Goal: Task Accomplishment & Management: Manage account settings

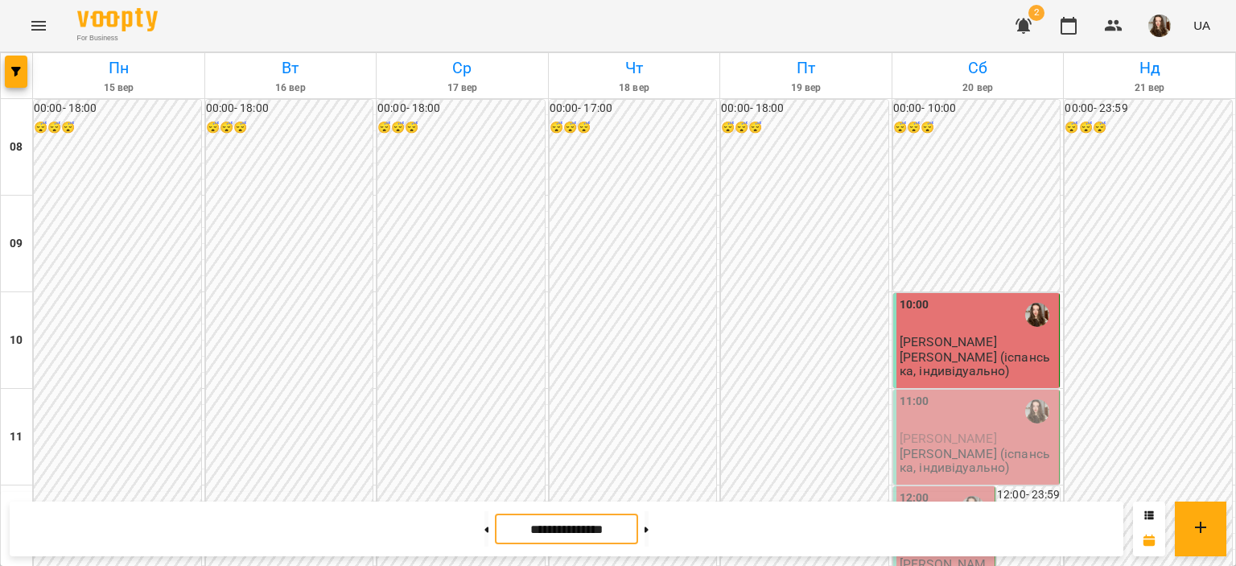
scroll to position [190, 0]
click at [926, 393] on div "11:00" at bounding box center [977, 411] width 157 height 37
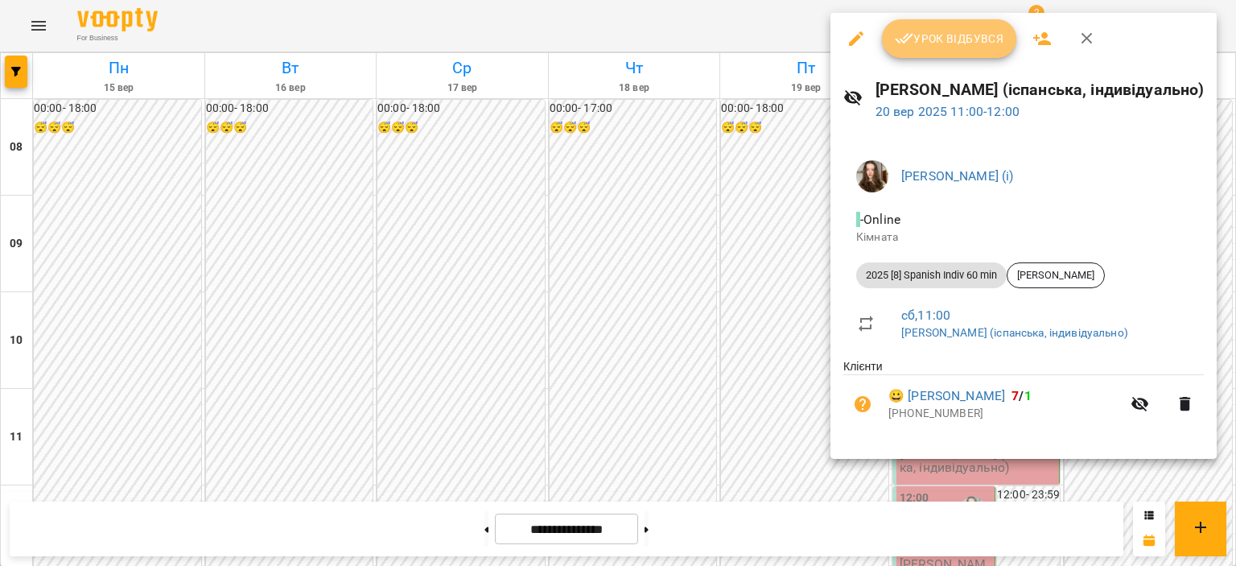
click at [930, 46] on span "Урок відбувся" at bounding box center [949, 38] width 109 height 19
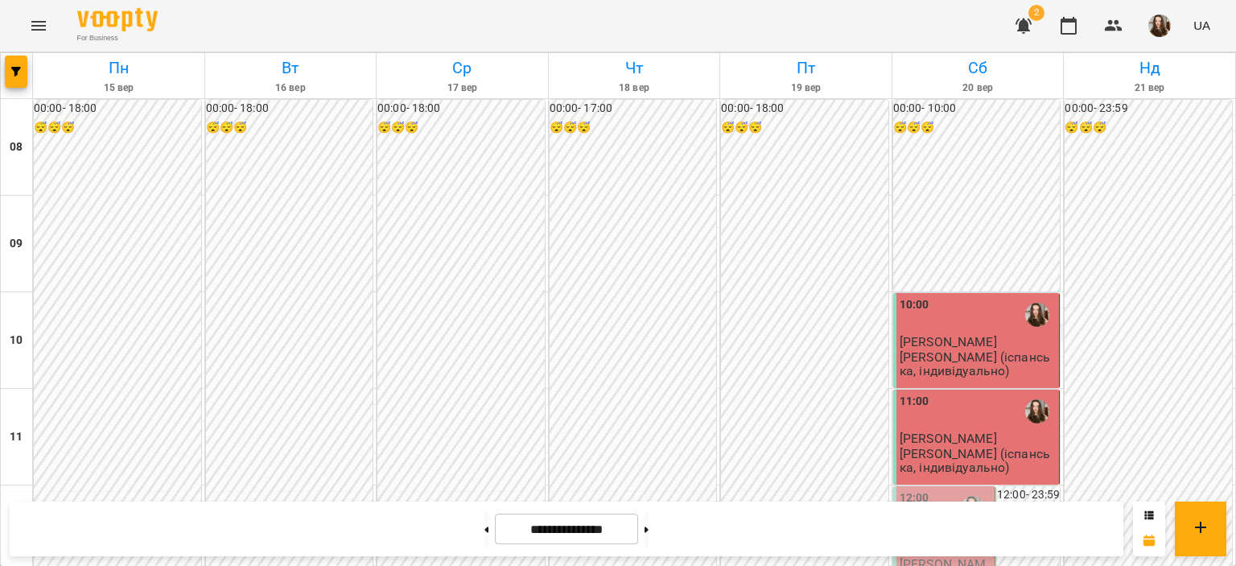
scroll to position [200, 0]
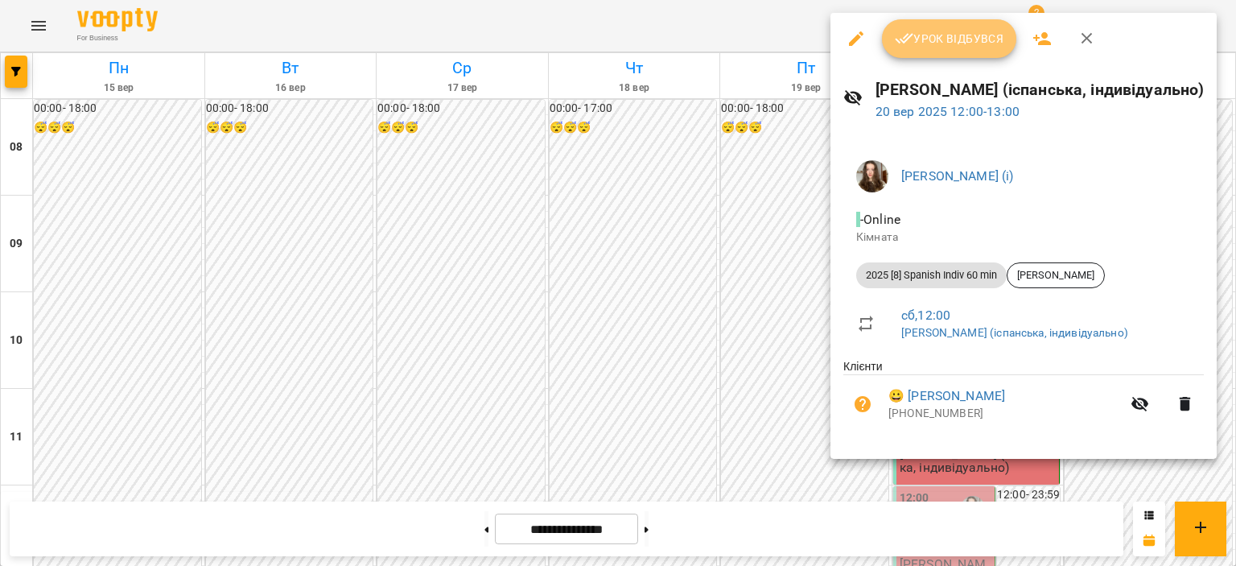
click at [957, 39] on span "Урок відбувся" at bounding box center [949, 38] width 109 height 19
